Goal: Navigation & Orientation: Find specific page/section

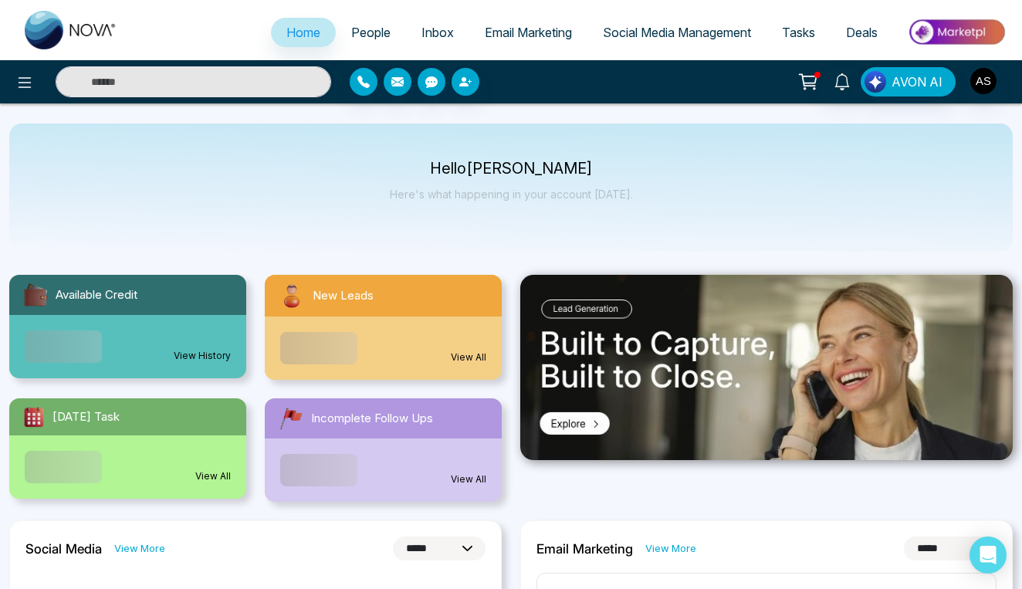
select select "*"
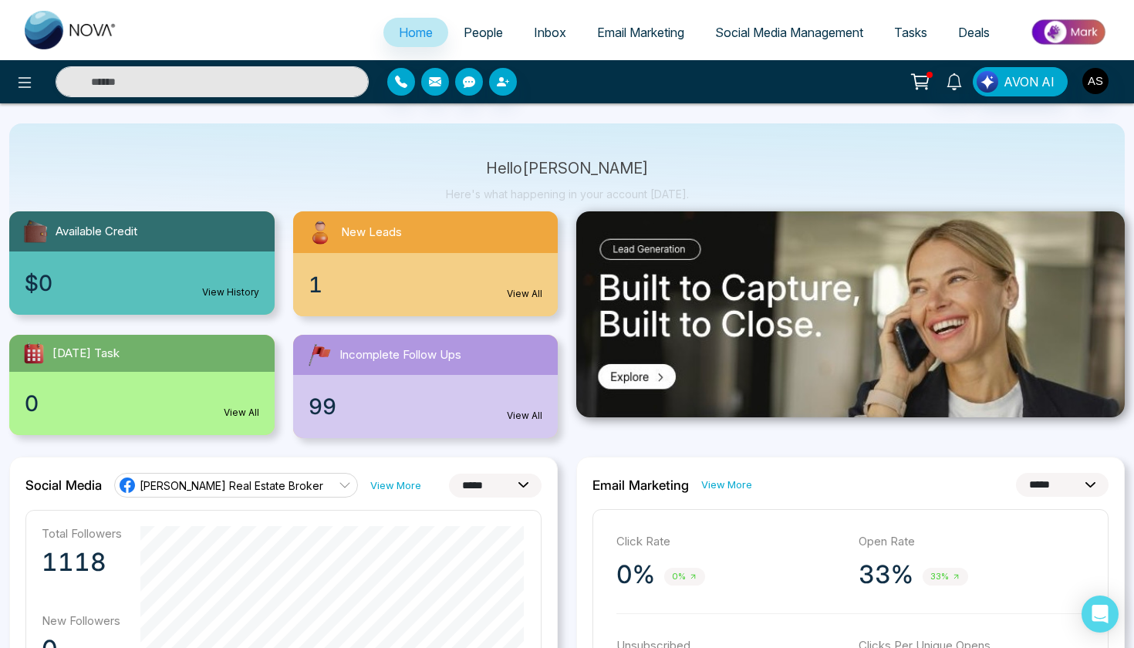
scroll to position [77, 0]
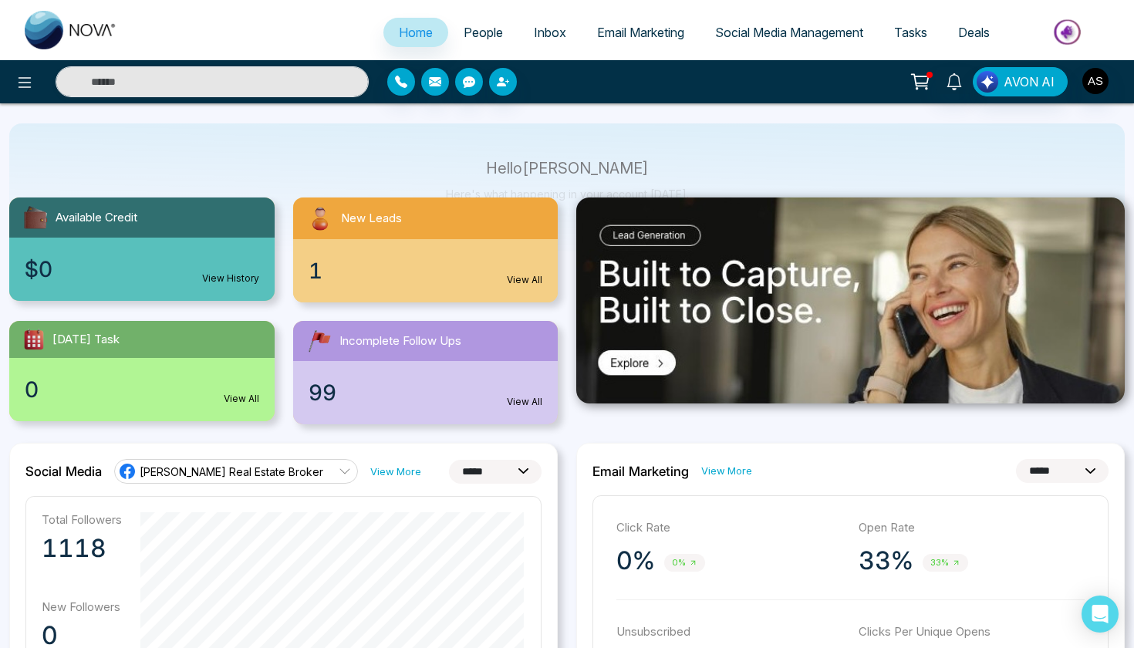
click at [534, 401] on link "View All" at bounding box center [524, 402] width 35 height 14
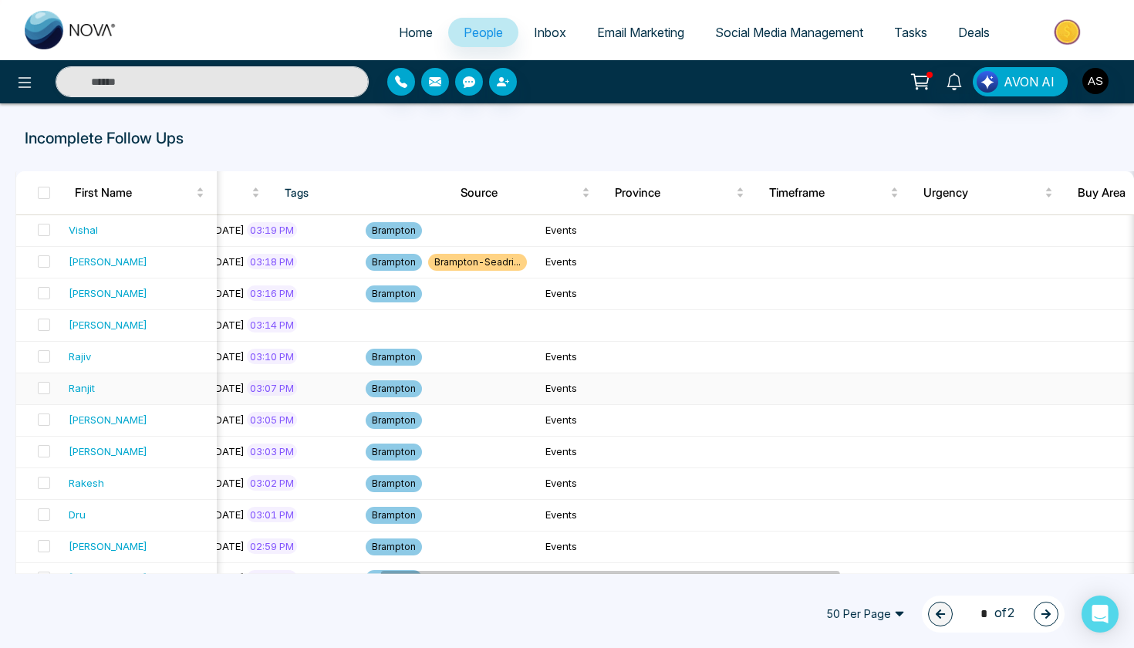
scroll to position [0, 928]
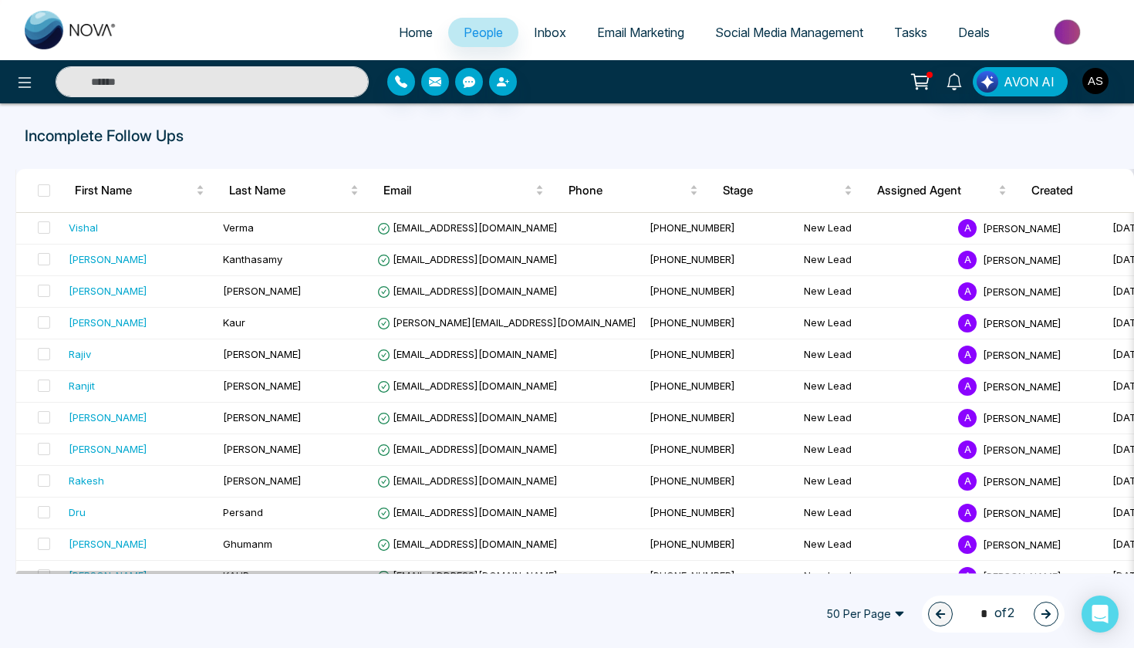
select select "*"
